Goal: Book appointment/travel/reservation

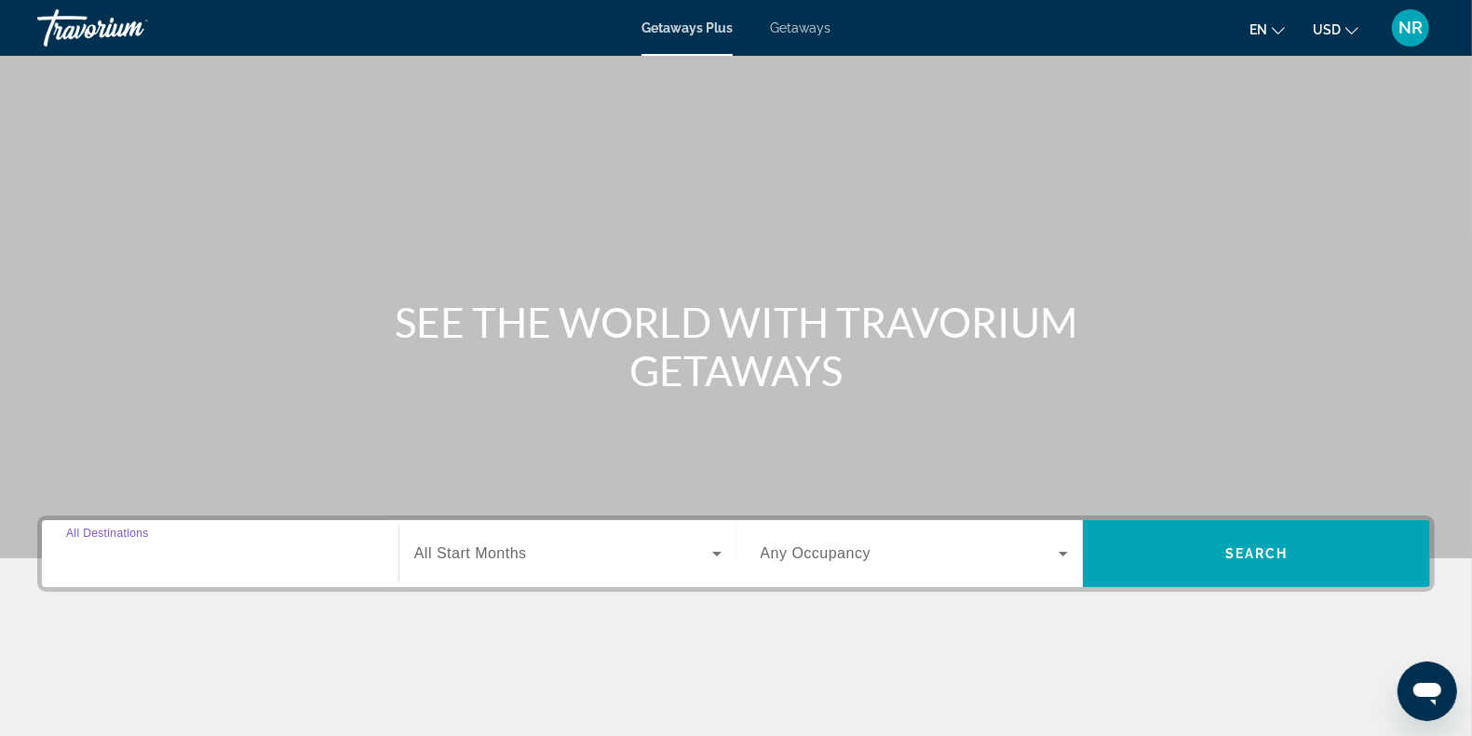
click at [230, 544] on input "Destination All Destinations" at bounding box center [220, 555] width 308 height 22
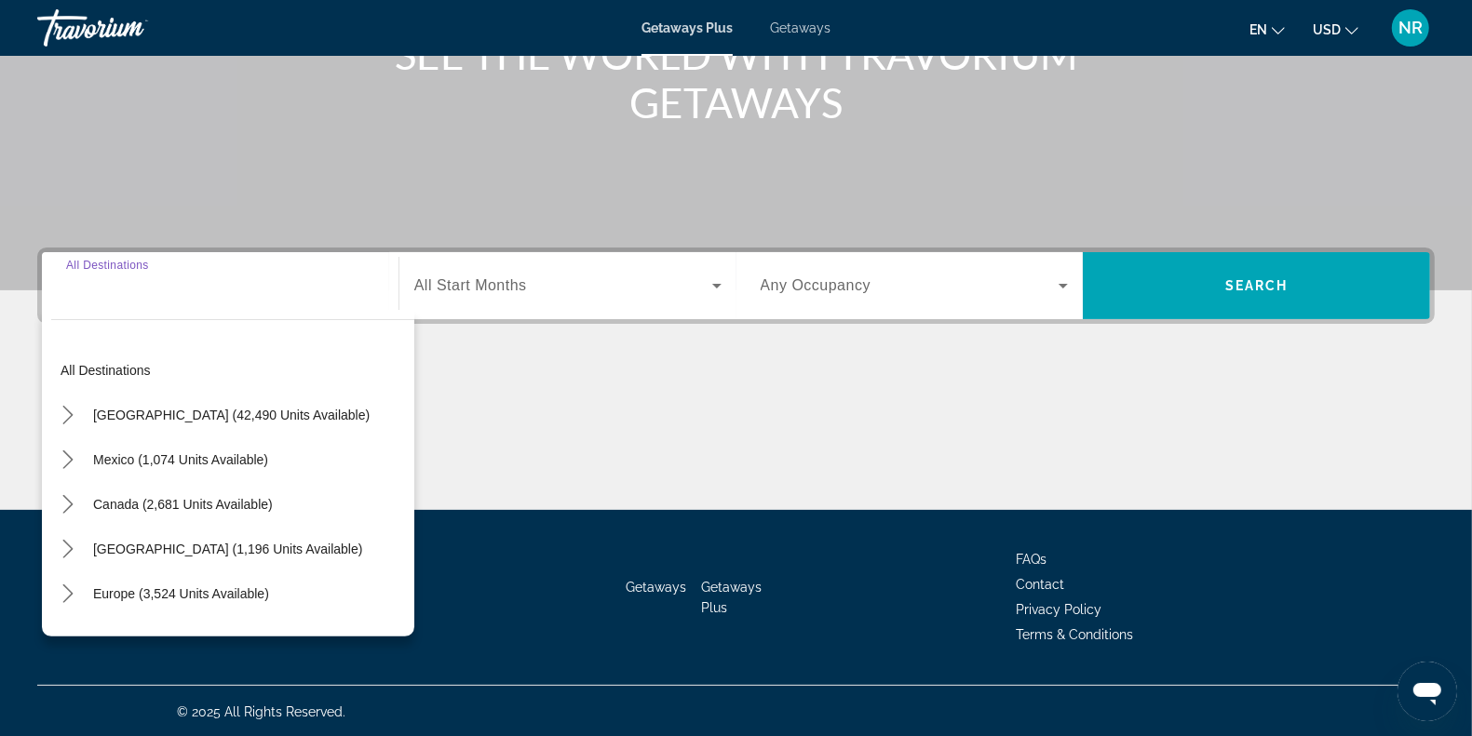
scroll to position [270, 0]
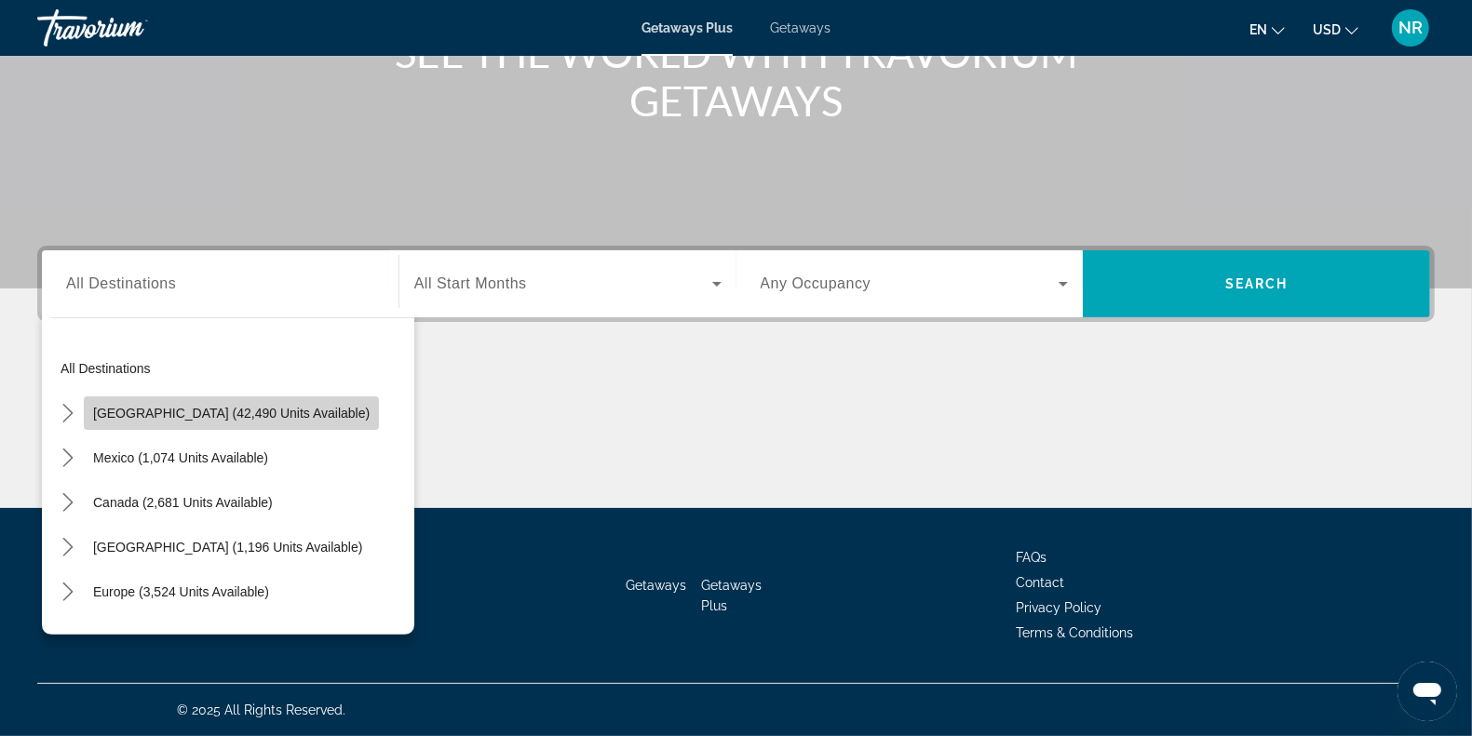
click at [235, 426] on span "Select destination: United States (42,490 units available)" at bounding box center [231, 413] width 295 height 45
type input "**********"
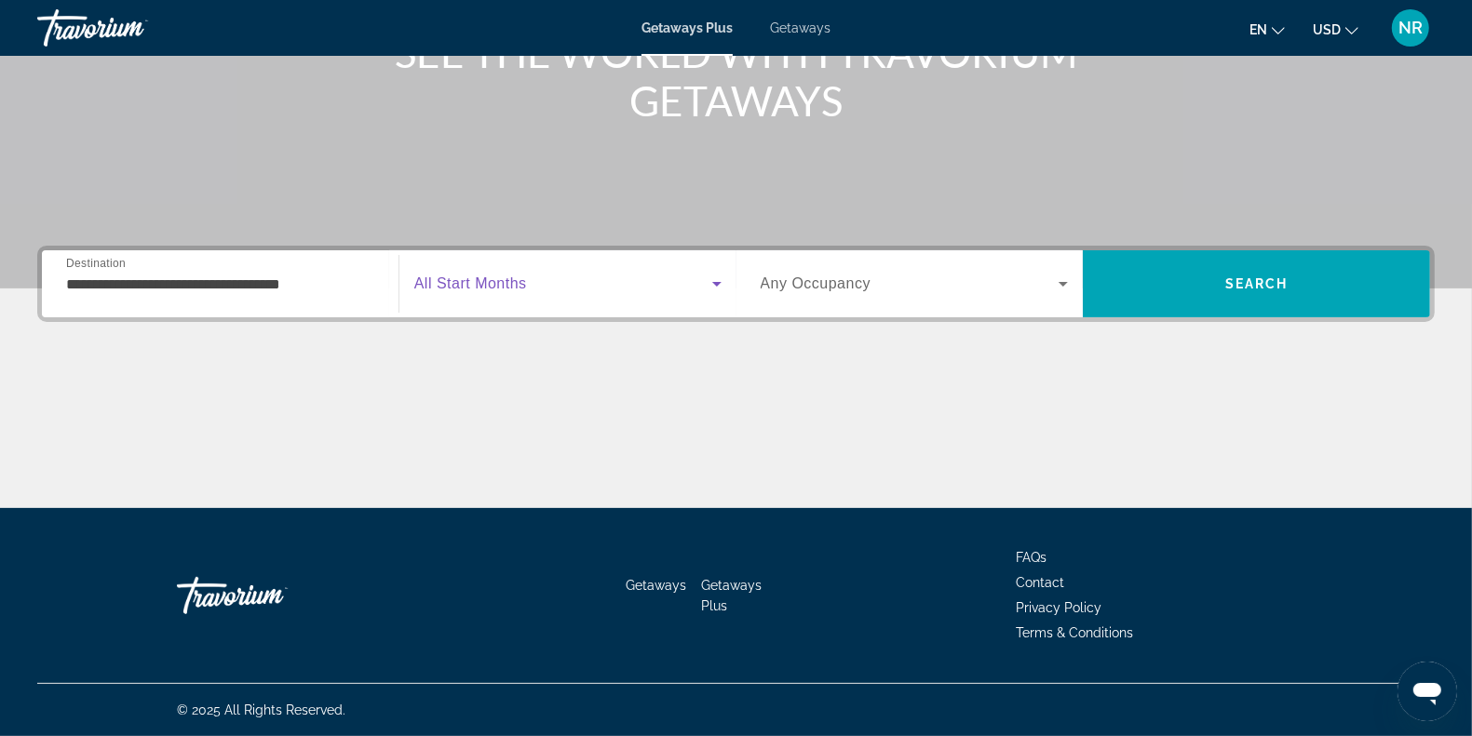
click at [573, 276] on span "Search widget" at bounding box center [563, 284] width 298 height 22
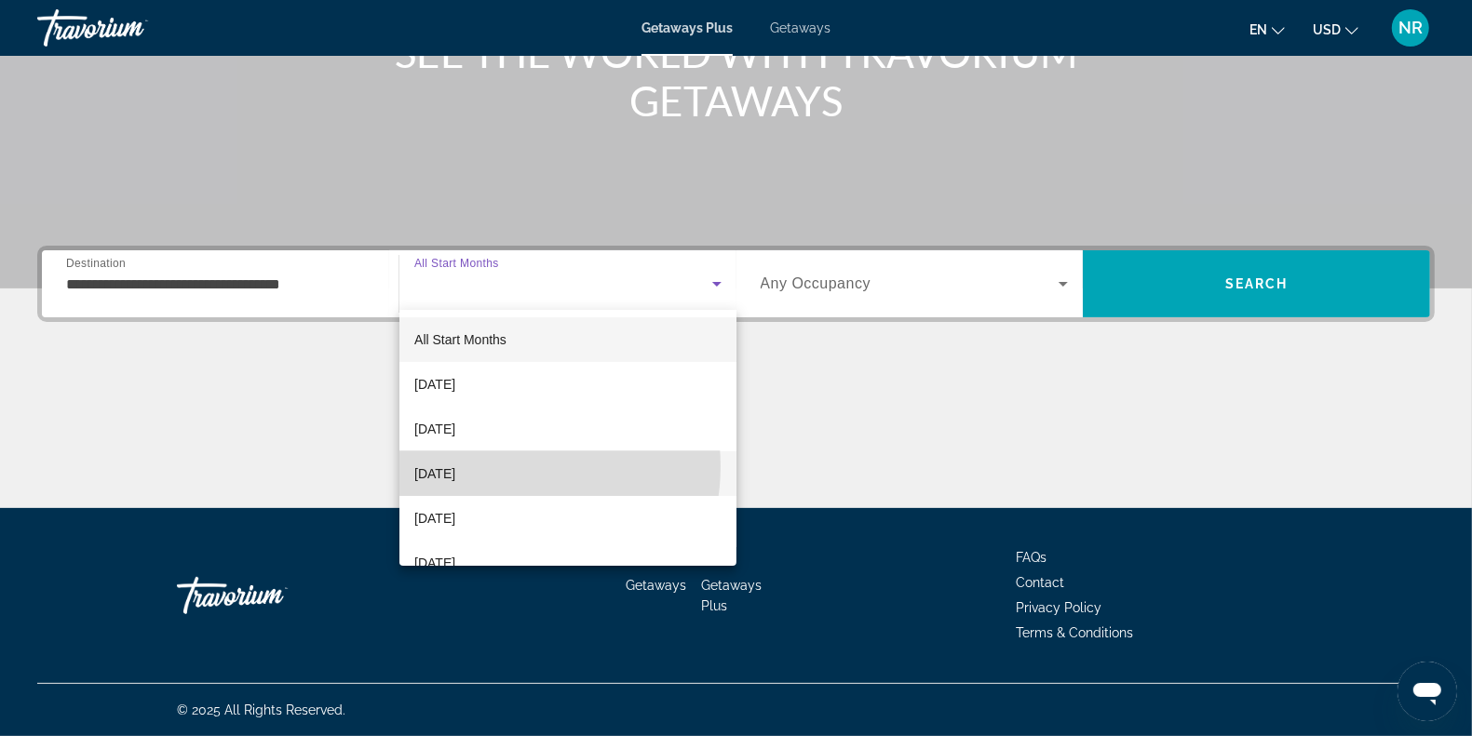
click at [455, 466] on span "[DATE]" at bounding box center [434, 474] width 41 height 22
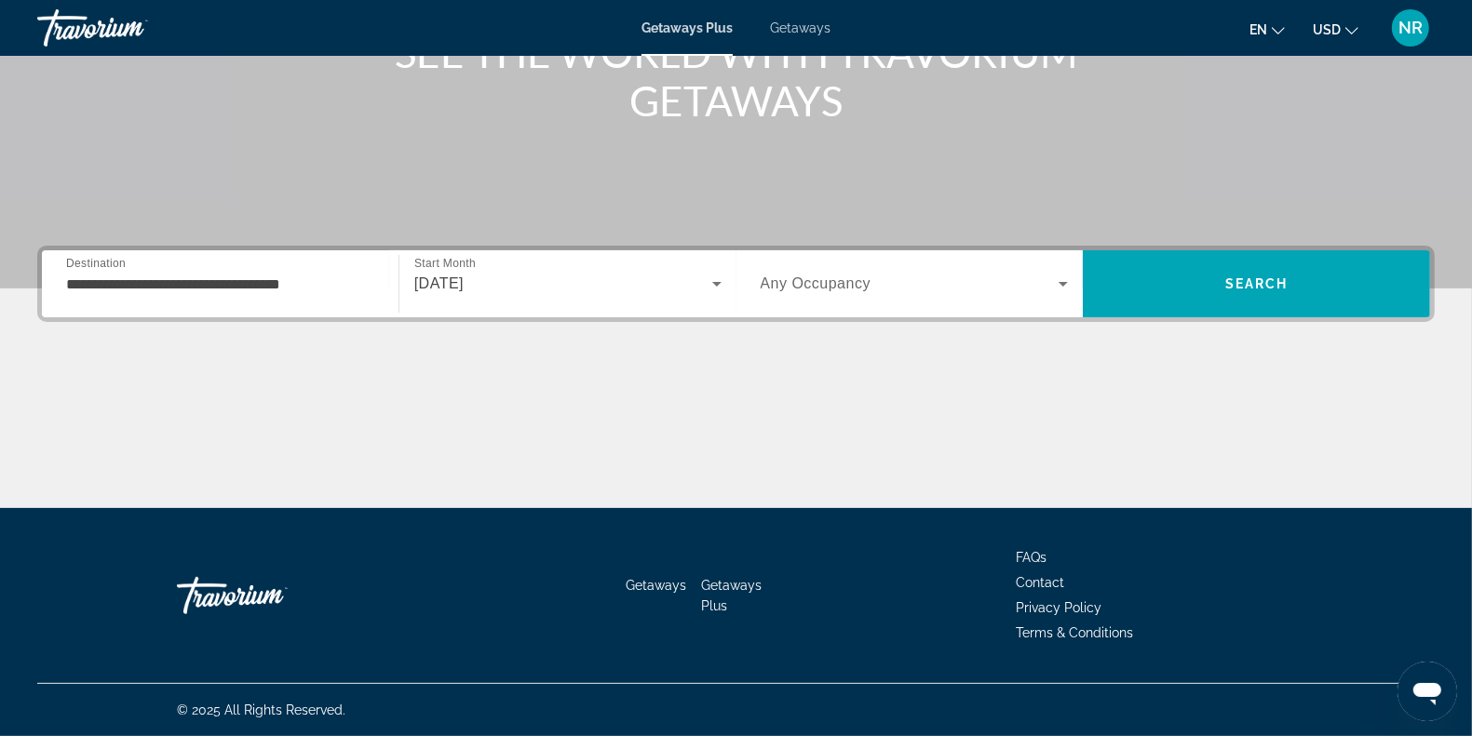
click at [840, 299] on div "Search widget" at bounding box center [915, 284] width 308 height 52
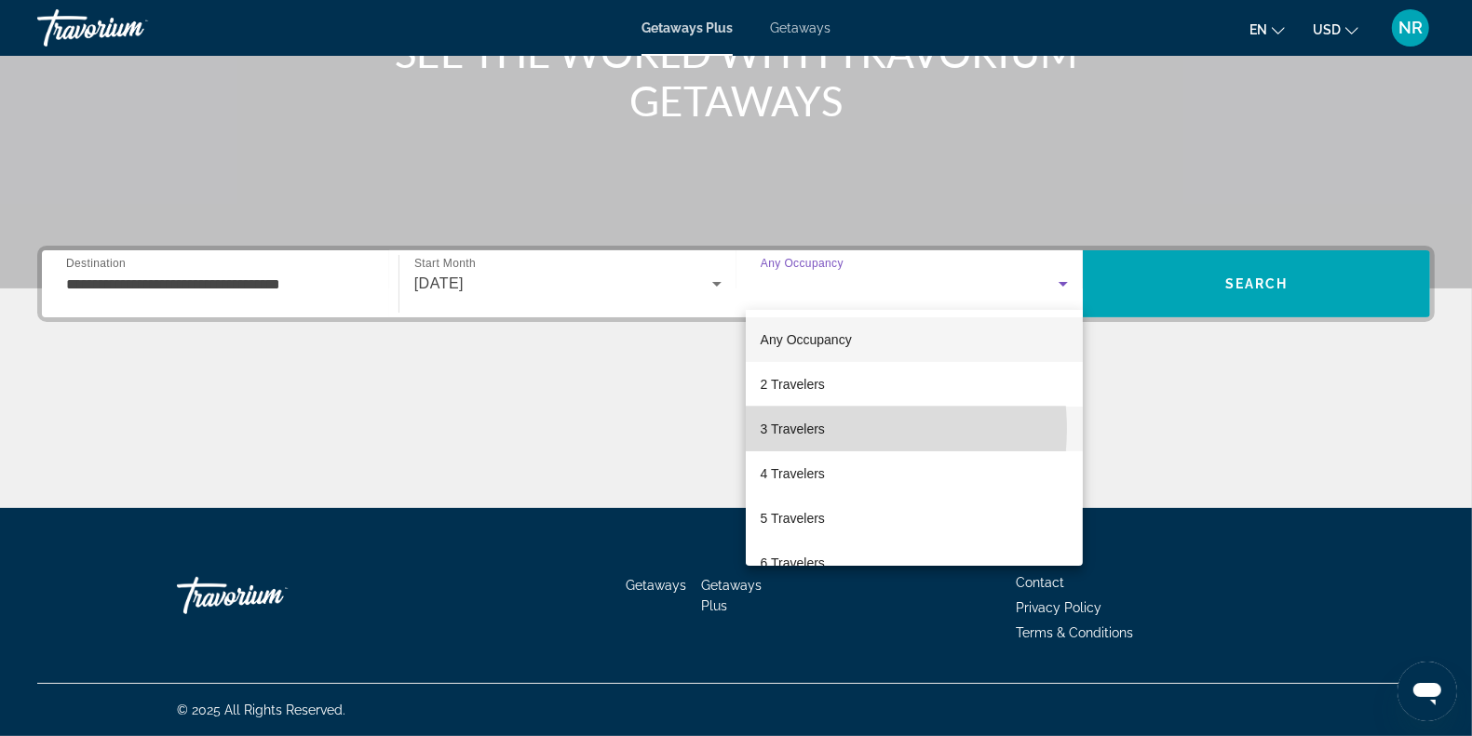
click at [820, 429] on span "3 Travelers" at bounding box center [793, 429] width 64 height 22
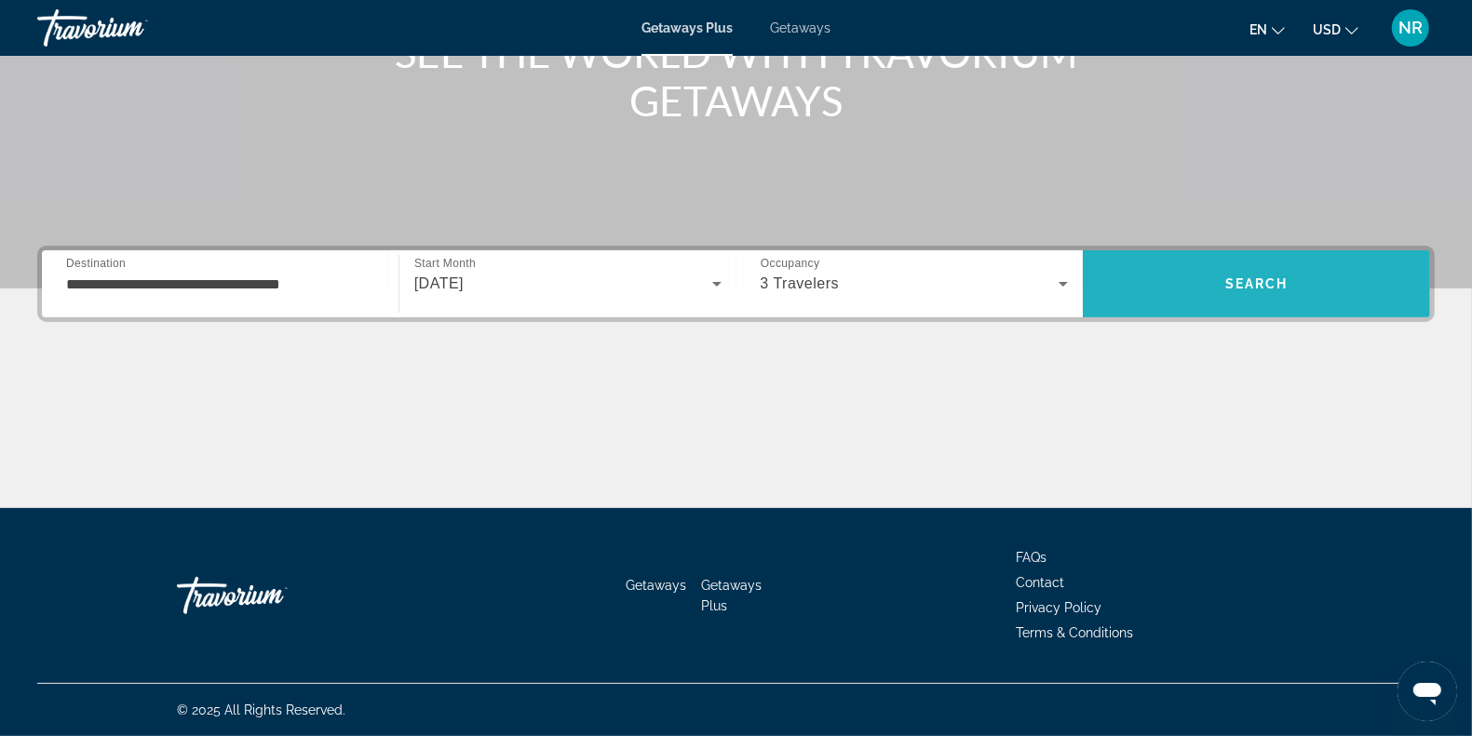
click at [1278, 271] on span "Search" at bounding box center [1256, 284] width 347 height 45
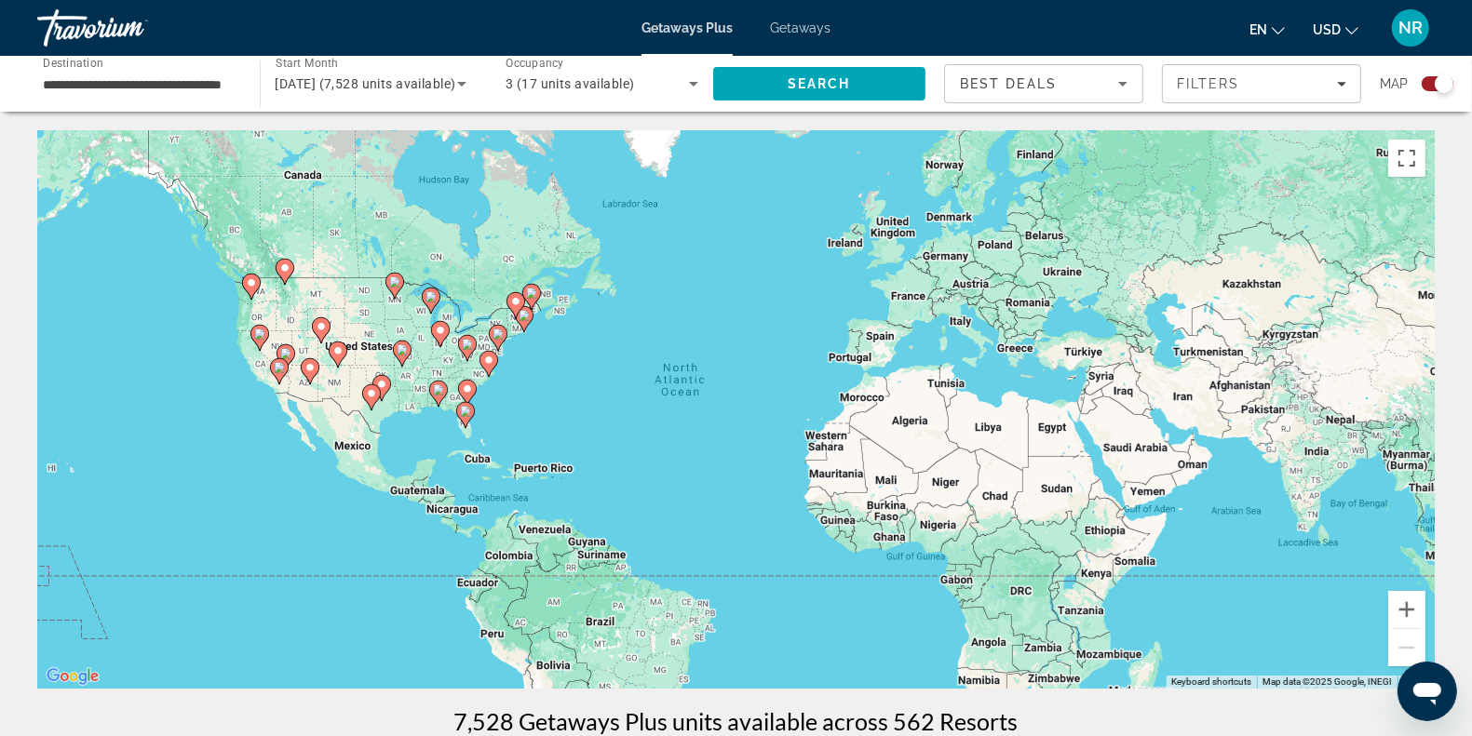
click at [458, 414] on icon "Main content" at bounding box center [464, 415] width 17 height 24
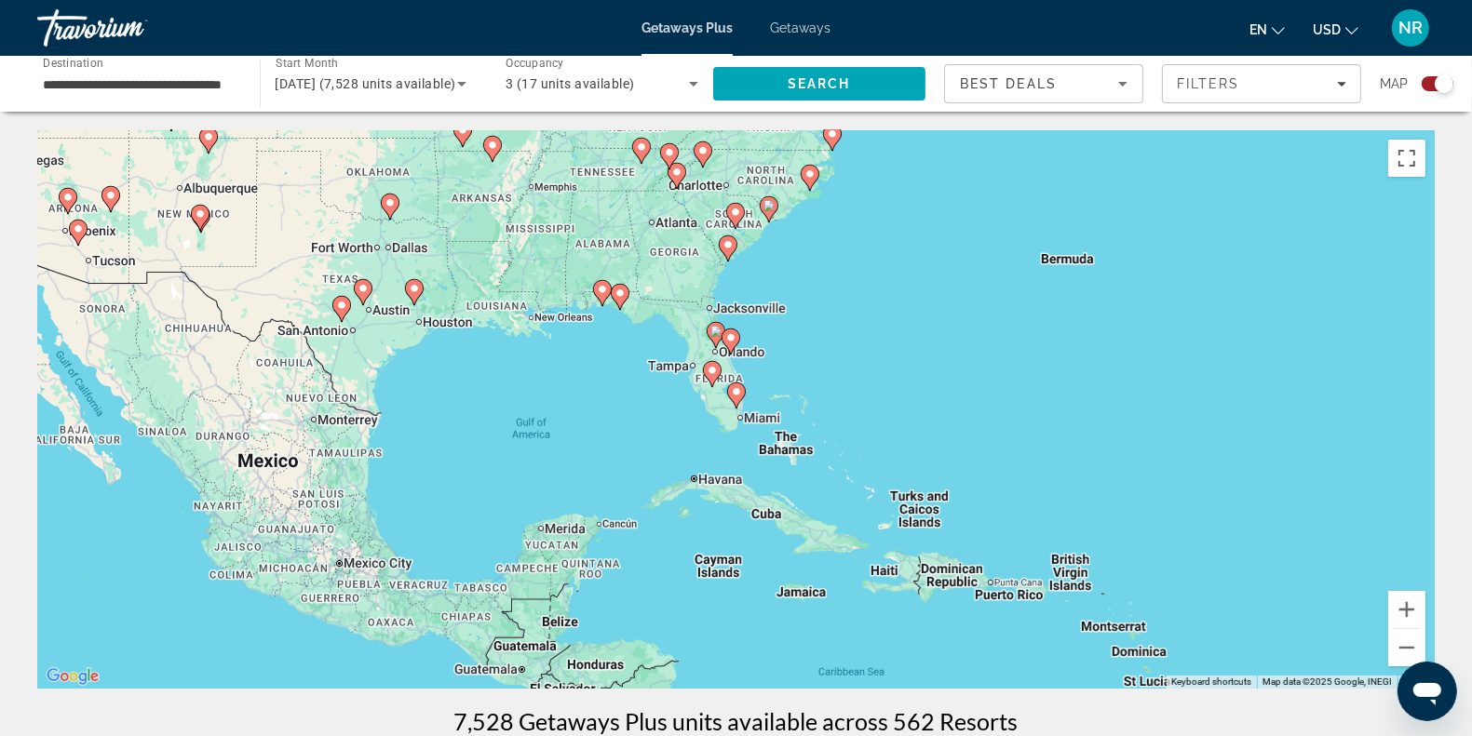
click at [717, 384] on gmp-advanced-marker "Main content" at bounding box center [712, 374] width 19 height 28
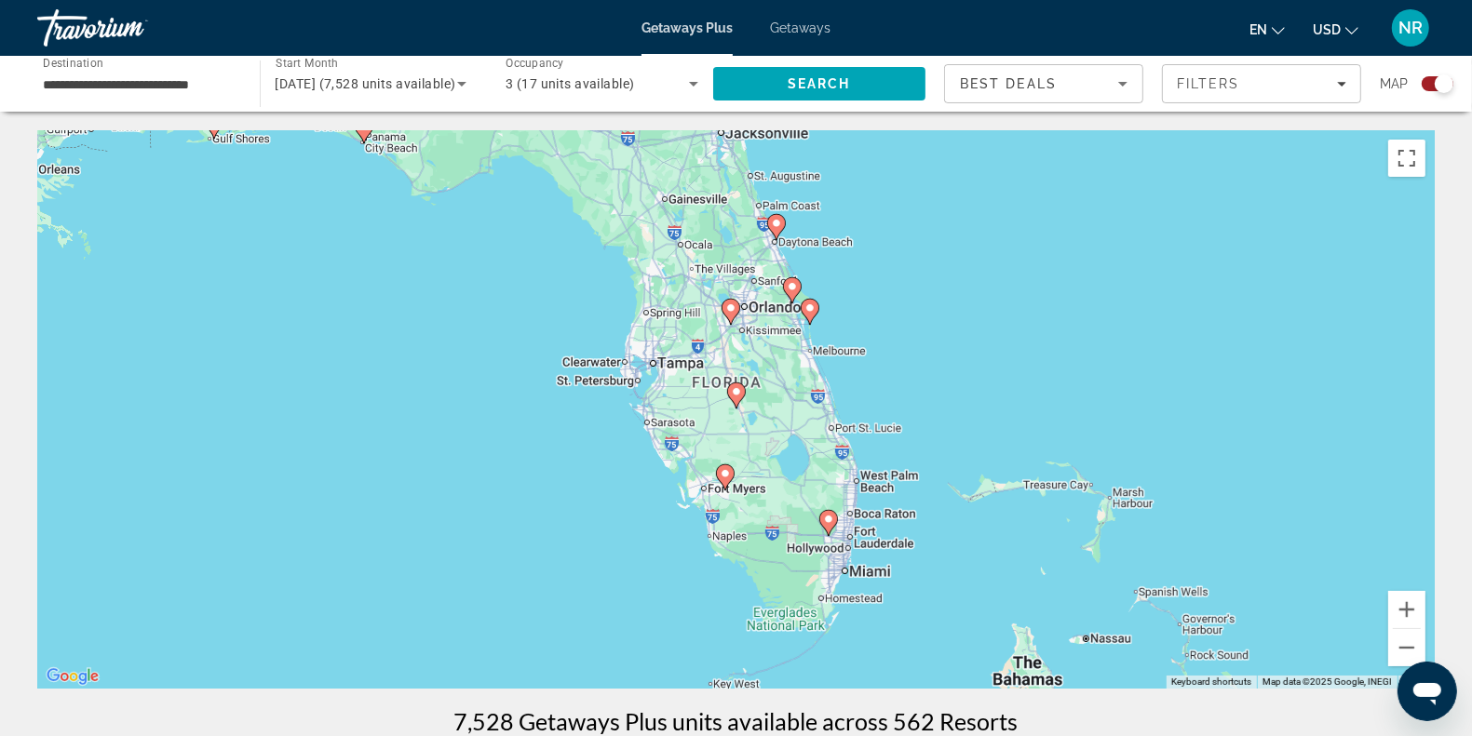
click at [822, 613] on div "To navigate, press the arrow keys. To activate drag with keyboard, press Alt + …" at bounding box center [735, 409] width 1397 height 559
click at [822, 580] on div "To navigate, press the arrow keys. To activate drag with keyboard, press Alt + …" at bounding box center [735, 409] width 1397 height 559
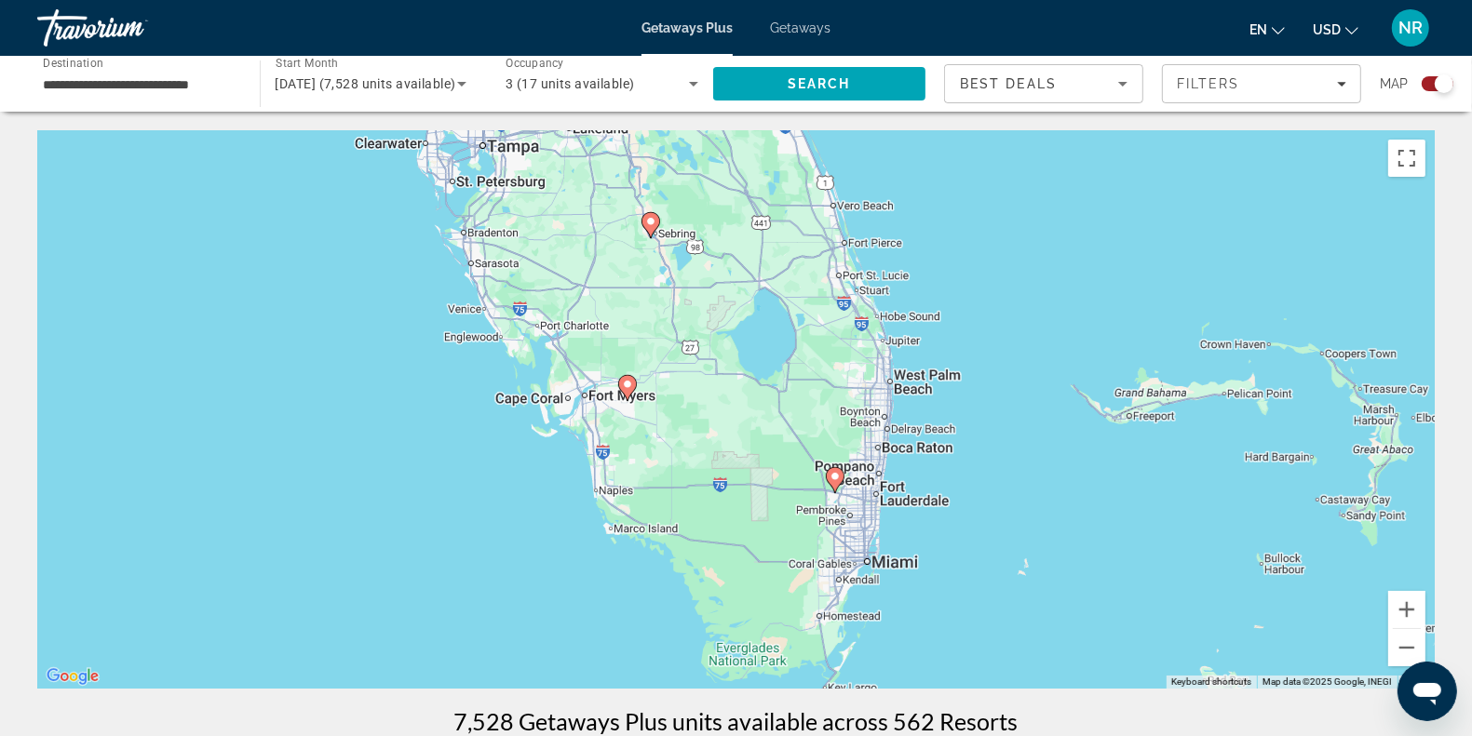
click at [831, 550] on div "To navigate, press the arrow keys. To activate drag with keyboard, press Alt + …" at bounding box center [735, 409] width 1397 height 559
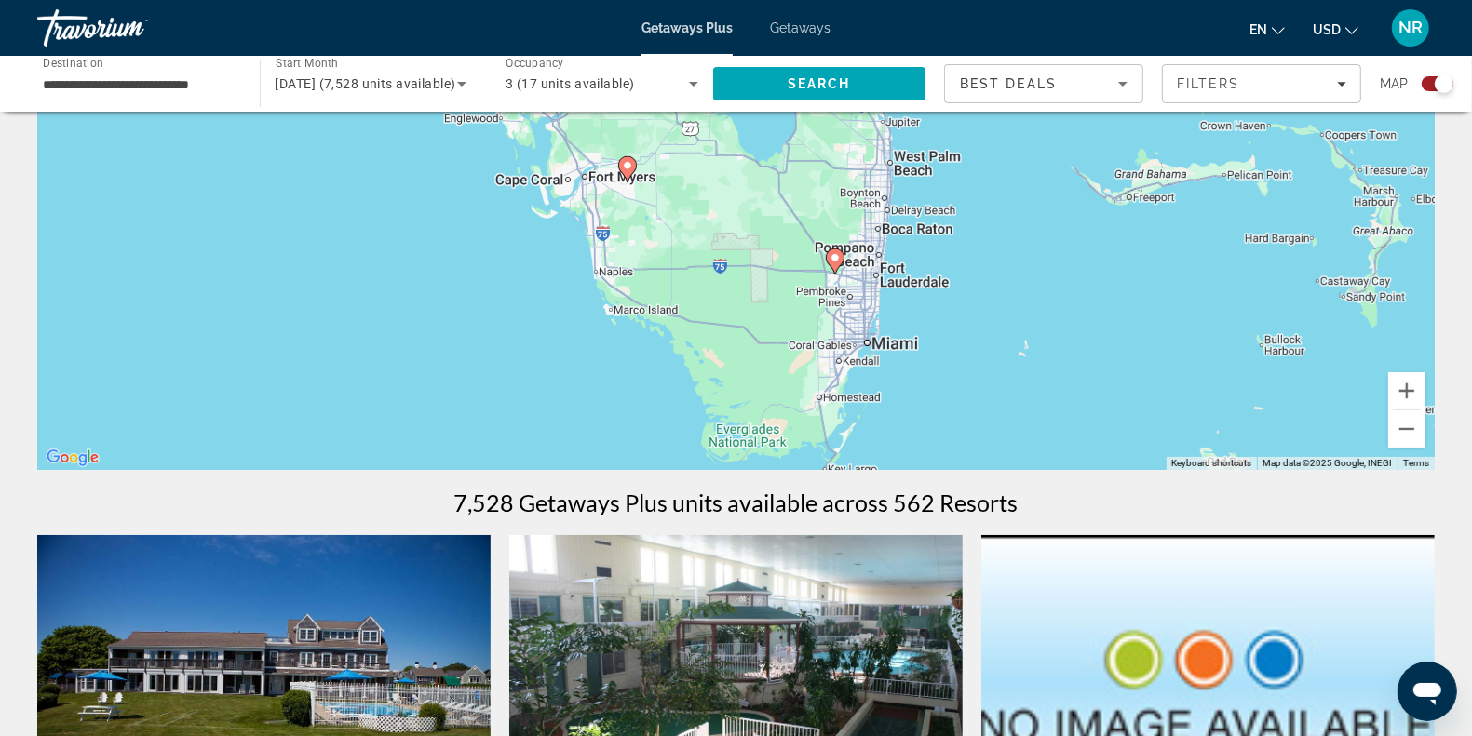
scroll to position [233, 0]
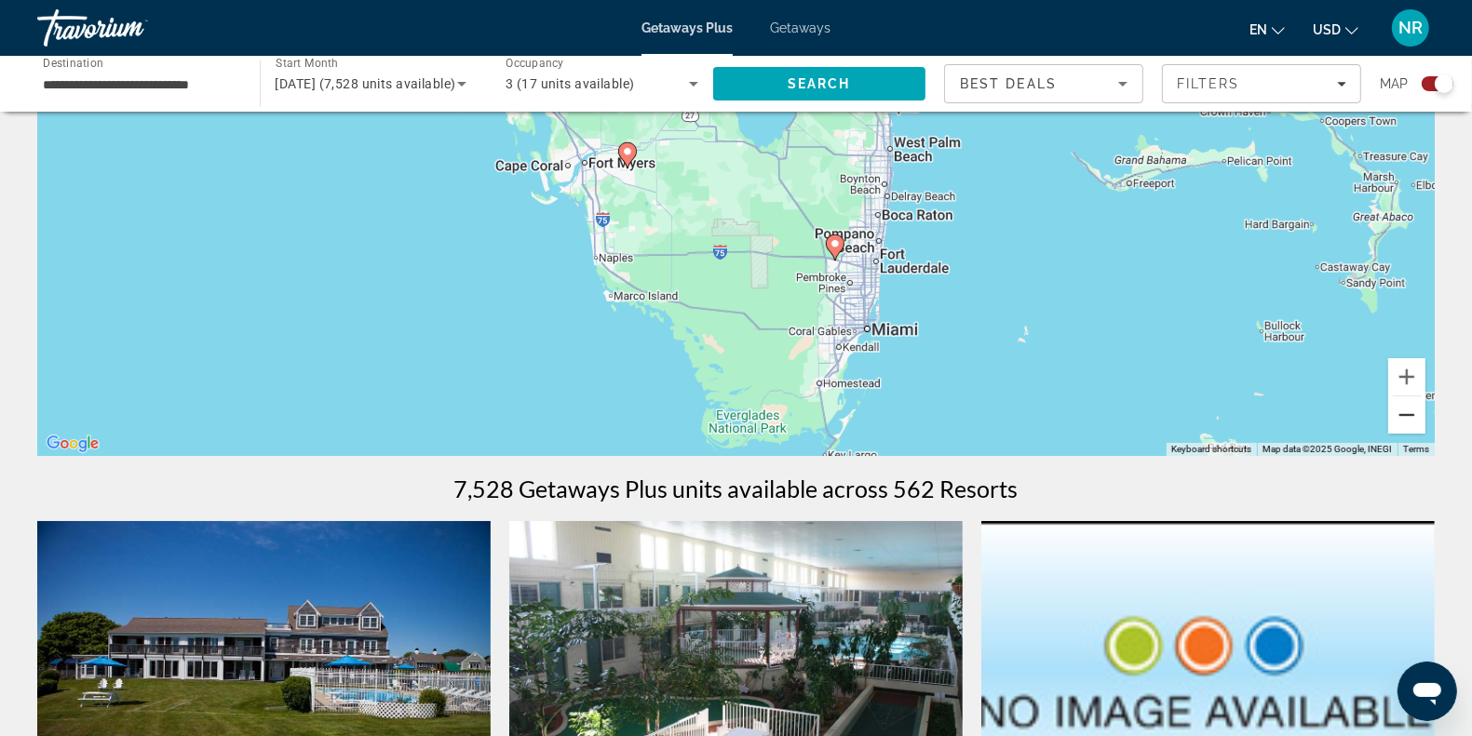
click at [1398, 414] on button "Zoom out" at bounding box center [1406, 415] width 37 height 37
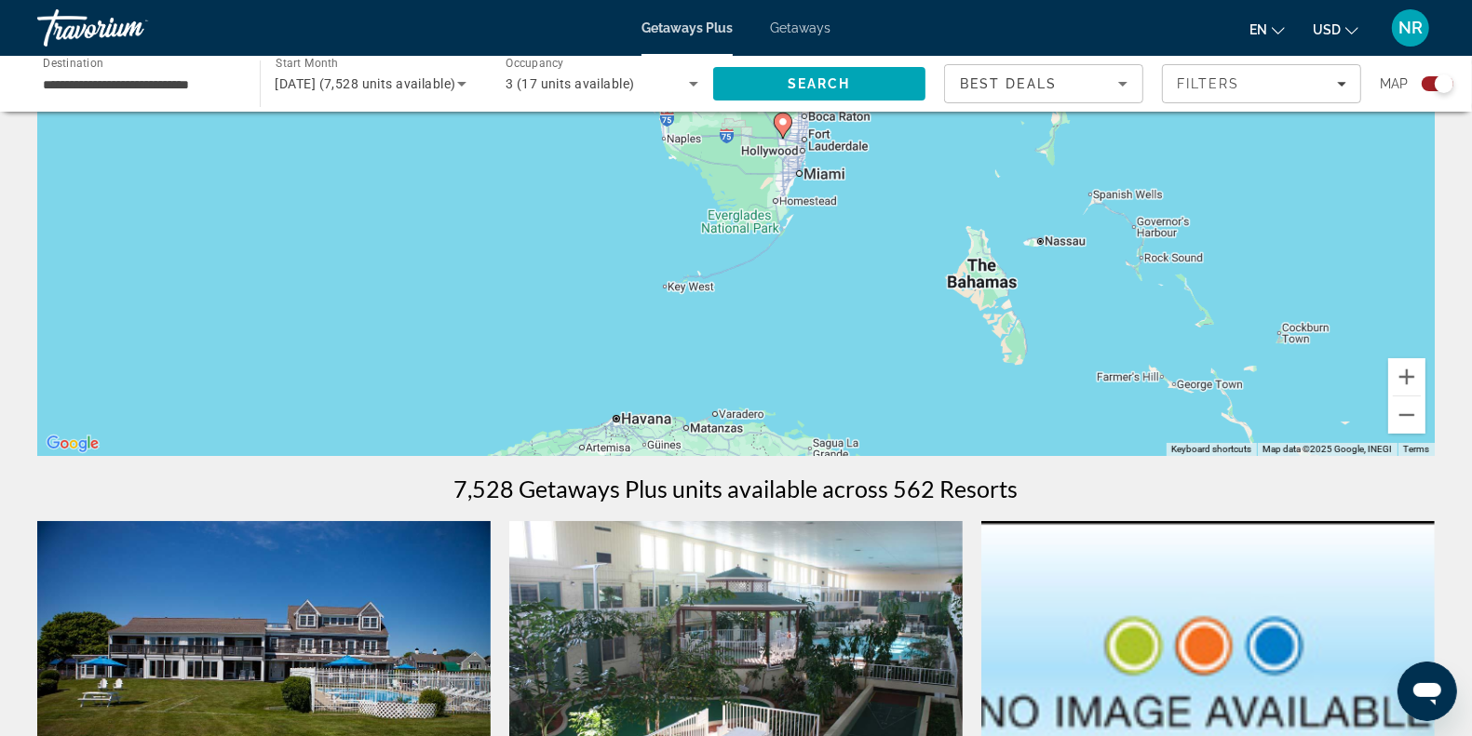
drag, startPoint x: 798, startPoint y: 299, endPoint x: 796, endPoint y: 215, distance: 83.8
click at [796, 215] on div "To navigate, press the arrow keys. To activate drag with keyboard, press Alt + …" at bounding box center [735, 177] width 1397 height 559
click at [671, 290] on div "To navigate, press the arrow keys. To activate drag with keyboard, press Alt + …" at bounding box center [735, 177] width 1397 height 559
click at [183, 87] on input "**********" at bounding box center [139, 85] width 193 height 22
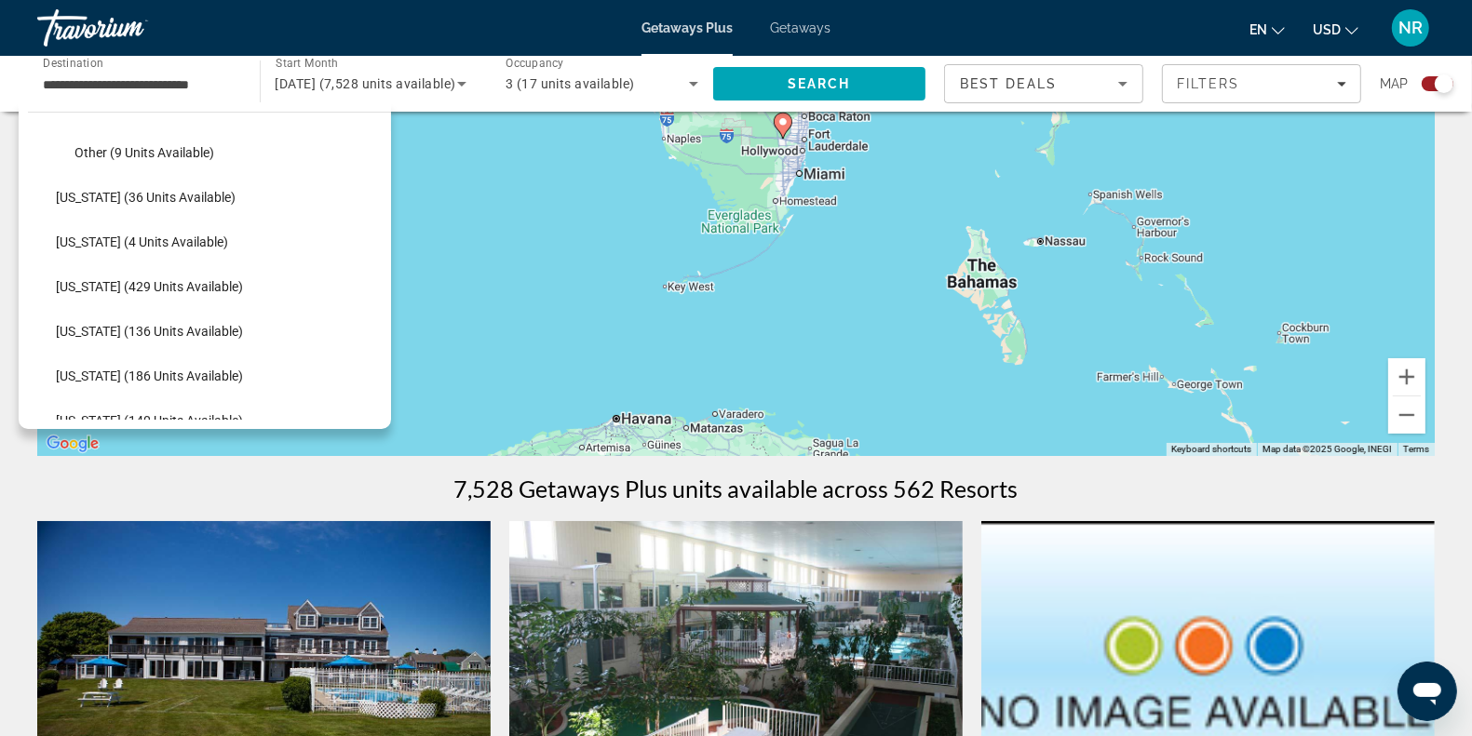
scroll to position [616, 0]
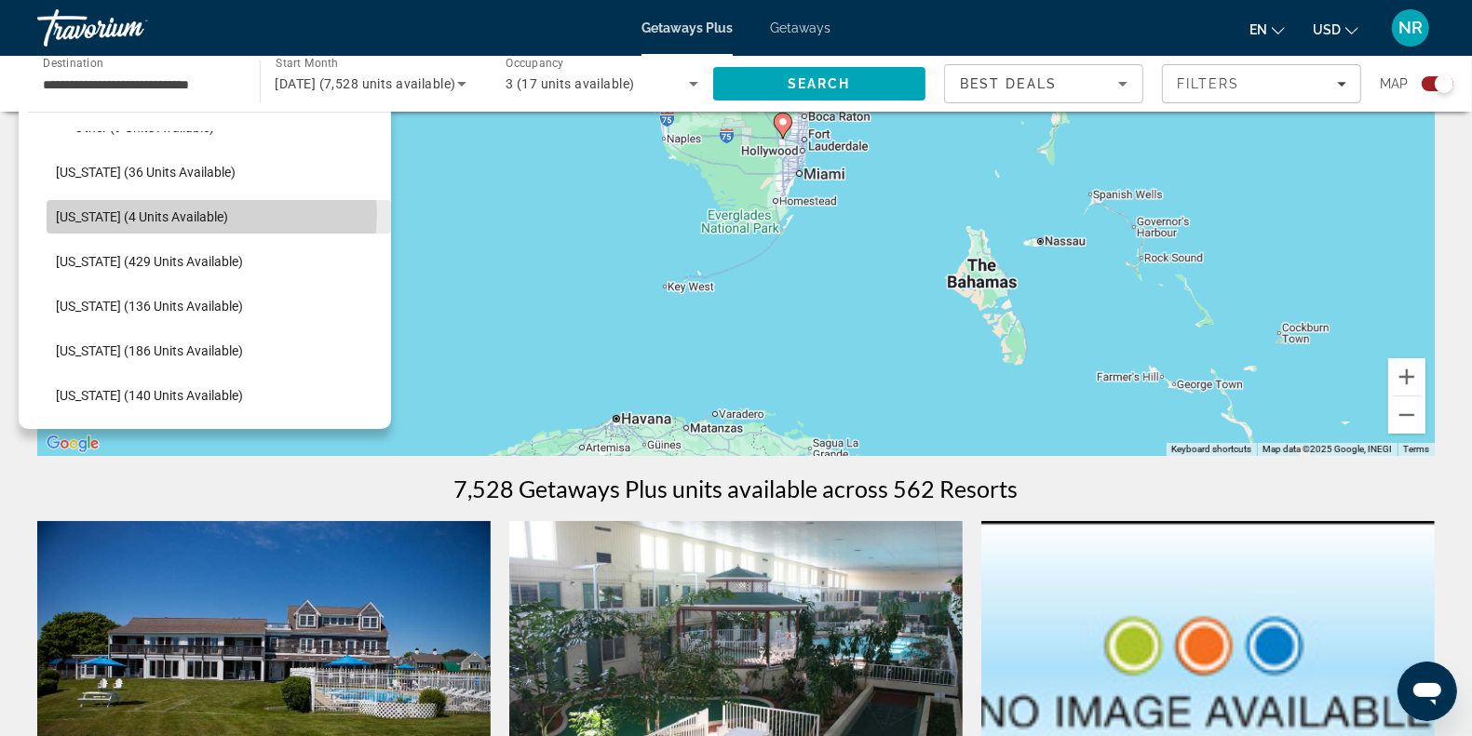
click at [211, 214] on span "Select destination: Hawaii (4 units available)" at bounding box center [219, 217] width 344 height 45
type input "**********"
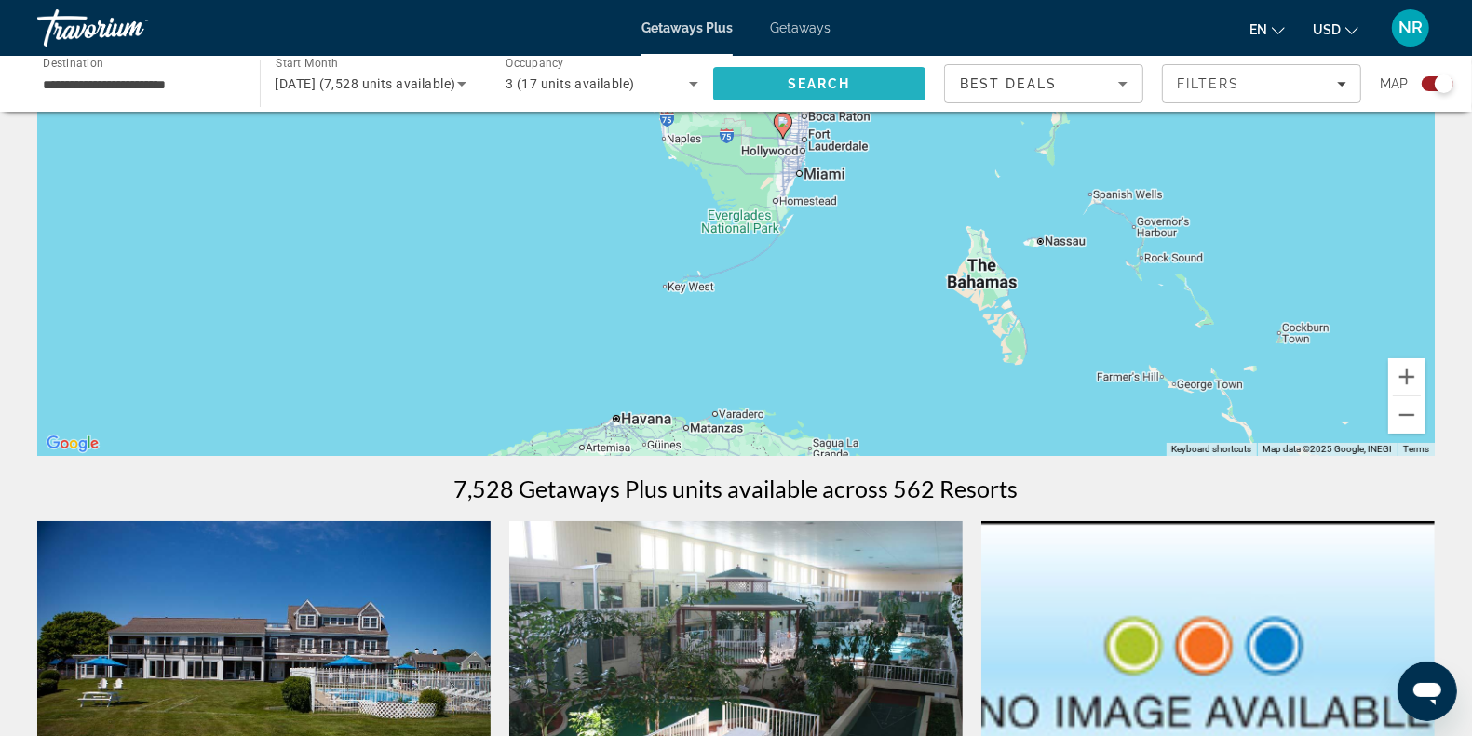
click at [741, 82] on span "Search" at bounding box center [819, 83] width 213 height 45
